Goal: Task Accomplishment & Management: Manage account settings

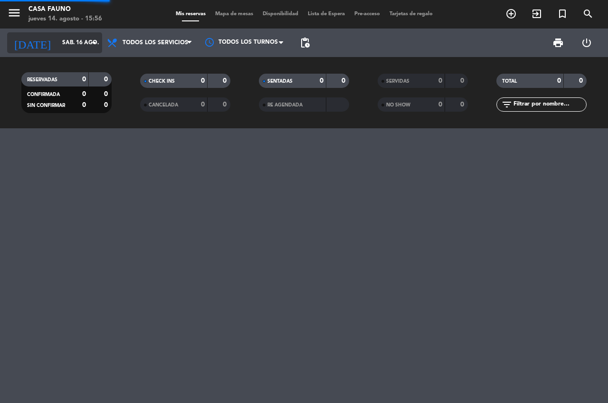
click at [82, 44] on input "sáb. 16 ago." at bounding box center [96, 43] width 76 height 16
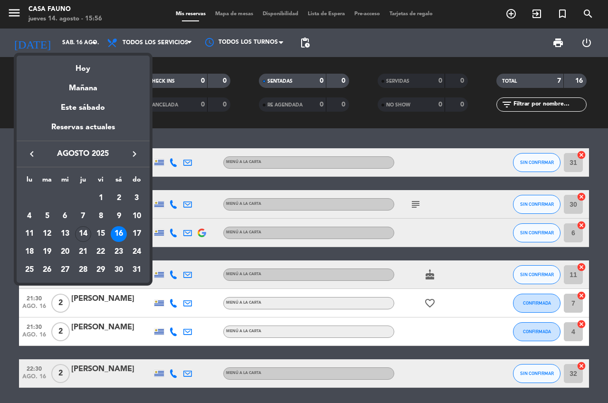
click at [1, 286] on div at bounding box center [304, 201] width 608 height 403
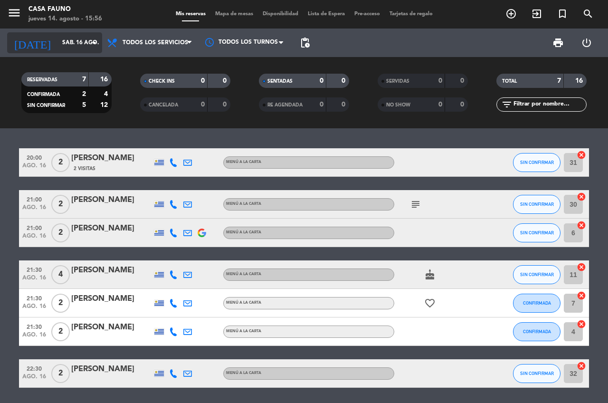
click at [91, 47] on icon "arrow_drop_down" at bounding box center [93, 42] width 11 height 11
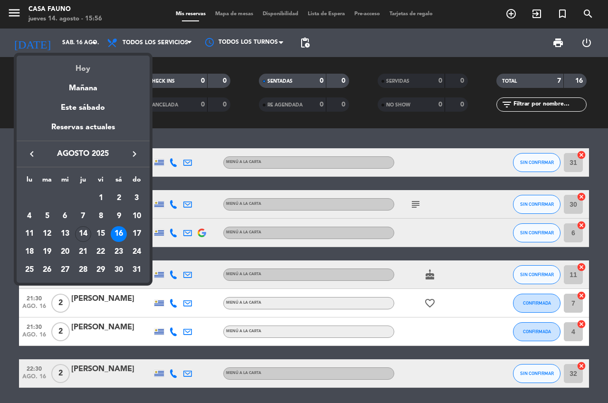
click at [93, 74] on div "Hoy" at bounding box center [83, 65] width 133 height 19
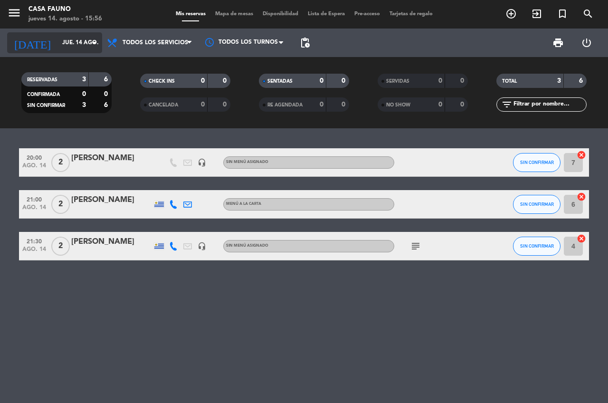
click at [84, 44] on input "jue. 14 ago." at bounding box center [96, 43] width 76 height 16
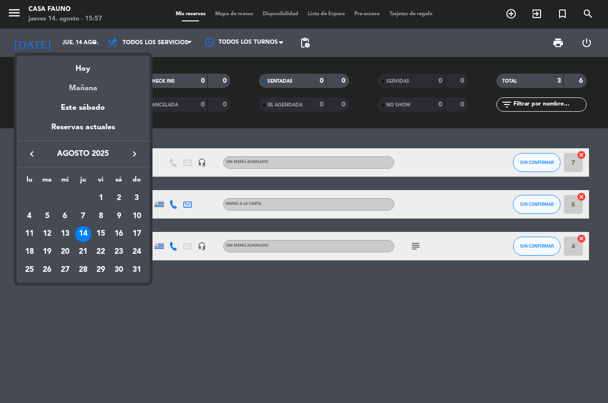
click at [90, 89] on div "Mañana" at bounding box center [83, 84] width 133 height 19
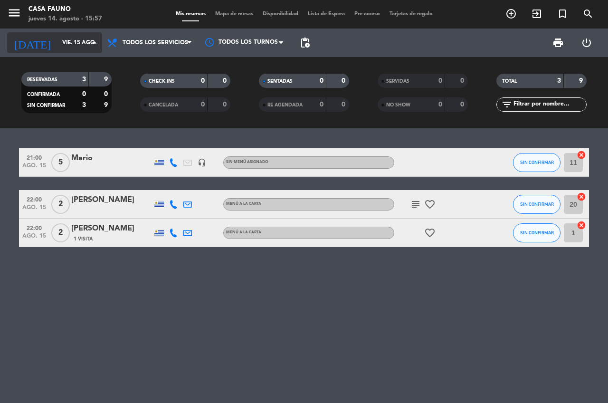
click at [87, 36] on input "vie. 15 ago." at bounding box center [96, 43] width 76 height 16
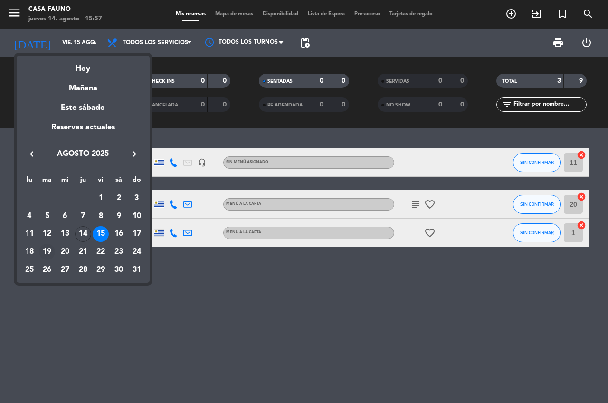
click at [45, 247] on div "19" at bounding box center [47, 252] width 16 height 16
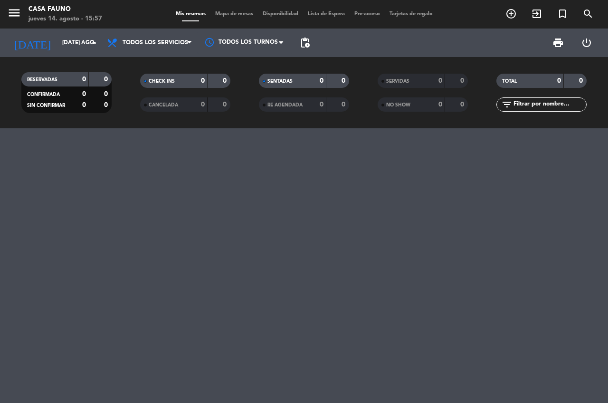
click at [305, 41] on span "pending_actions" at bounding box center [304, 42] width 11 height 11
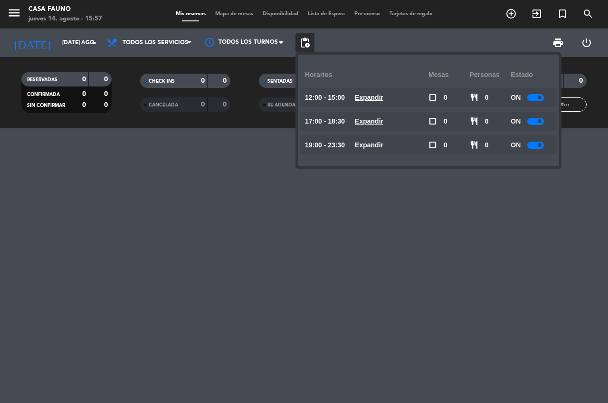
click at [371, 145] on u "Expandir" at bounding box center [369, 145] width 29 height 8
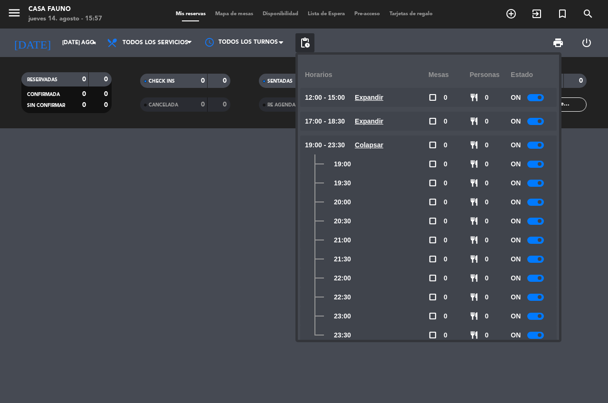
scroll to position [17, 0]
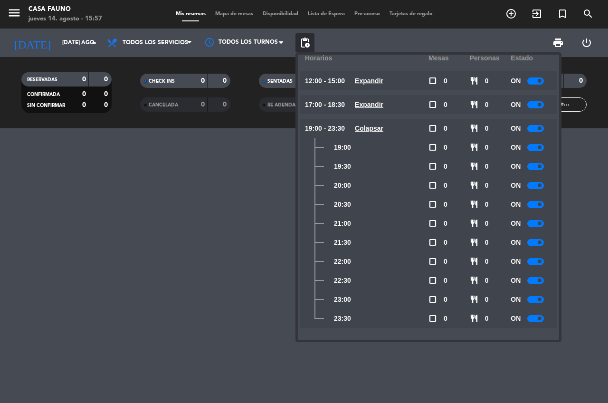
click at [536, 299] on div at bounding box center [536, 299] width 17 height 7
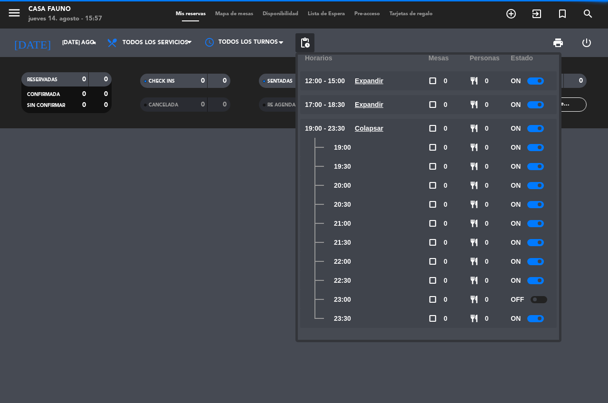
click at [536, 318] on div at bounding box center [536, 318] width 17 height 7
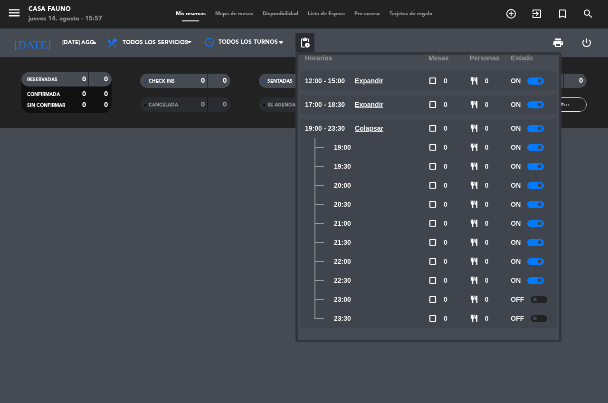
click at [540, 280] on span at bounding box center [540, 280] width 4 height 4
click at [256, 148] on div at bounding box center [304, 148] width 570 height 0
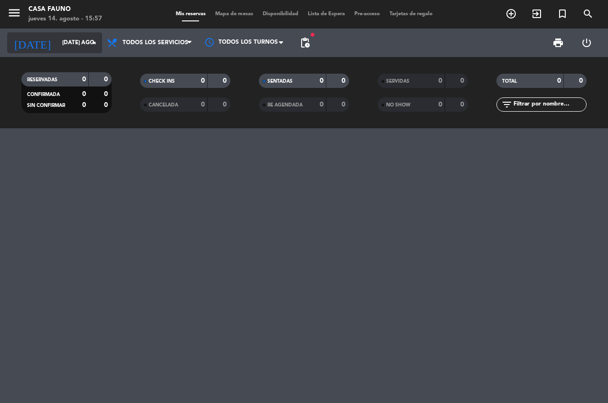
click at [93, 38] on icon "arrow_drop_down" at bounding box center [93, 42] width 11 height 11
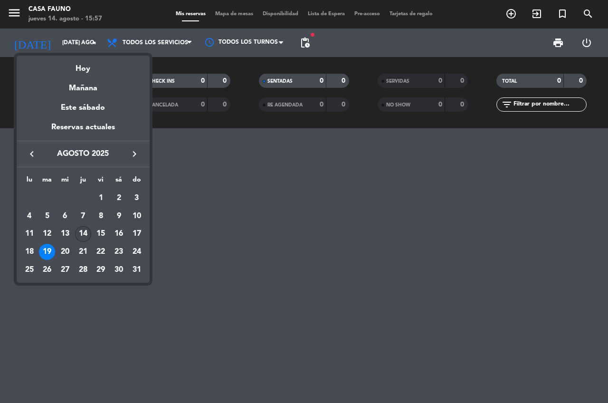
click at [84, 233] on div "14" at bounding box center [83, 234] width 16 height 16
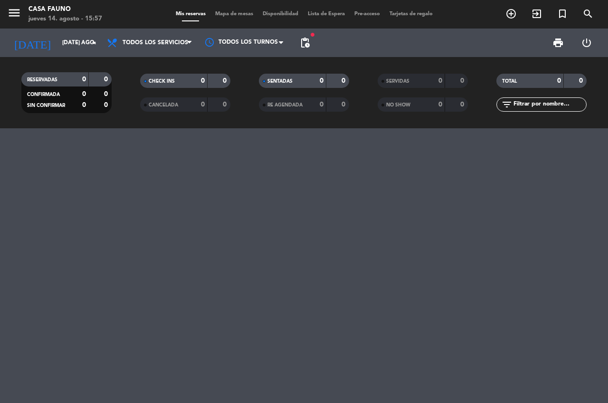
type input "jue. 14 ago."
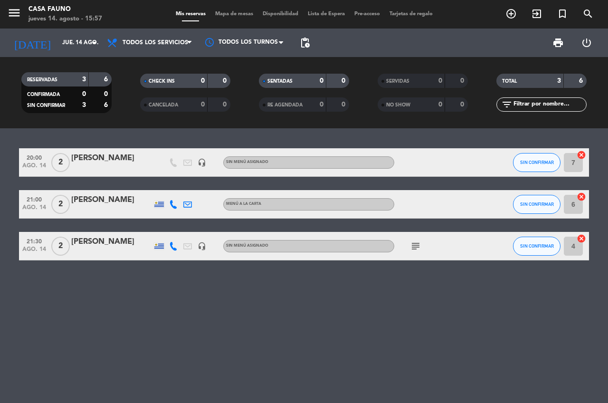
click at [419, 248] on icon "subject" at bounding box center [415, 245] width 11 height 11
click at [417, 248] on icon "subject" at bounding box center [415, 245] width 11 height 11
click at [417, 244] on icon "subject" at bounding box center [415, 245] width 11 height 11
click at [387, 288] on div "20:00 ago. 14 2 [PERSON_NAME] headset_mic Sin menú asignado SIN CONFIRMAR 7 can…" at bounding box center [304, 265] width 608 height 275
